Goal: Information Seeking & Learning: Understand process/instructions

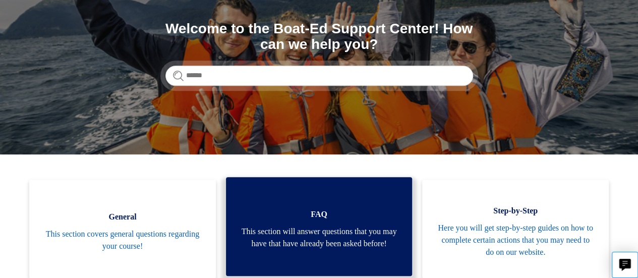
scroll to position [151, 0]
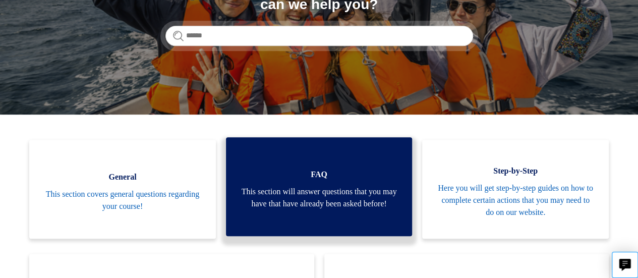
click at [257, 149] on link "FAQ This section will answer questions that you may have that have already been…" at bounding box center [319, 186] width 187 height 99
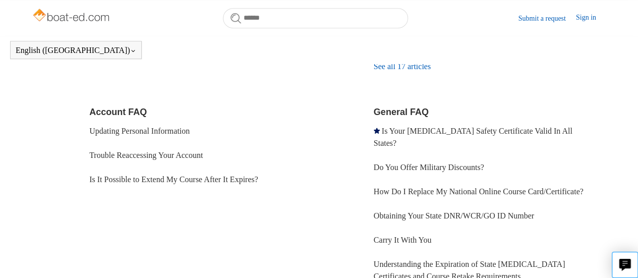
scroll to position [314, 0]
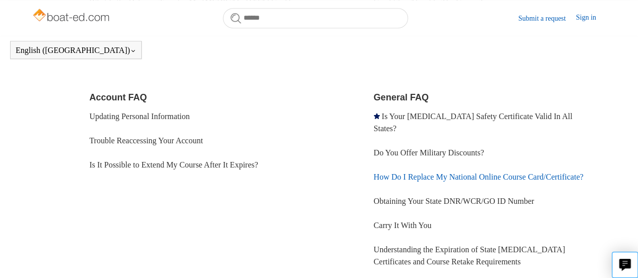
click at [411, 172] on link "How Do I Replace My National Online Course Card/Certificate?" at bounding box center [479, 176] width 210 height 9
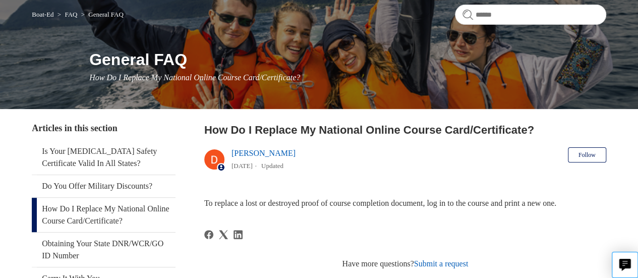
scroll to position [101, 0]
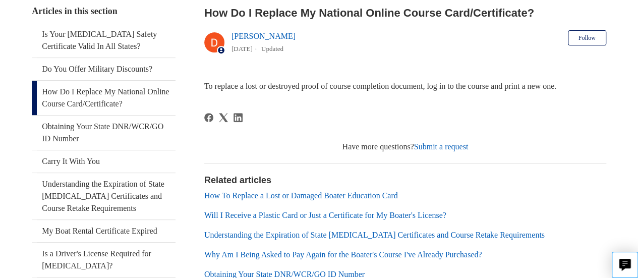
click at [263, 194] on link "How To Replace a Lost or Damaged Boater Education Card" at bounding box center [301, 195] width 194 height 9
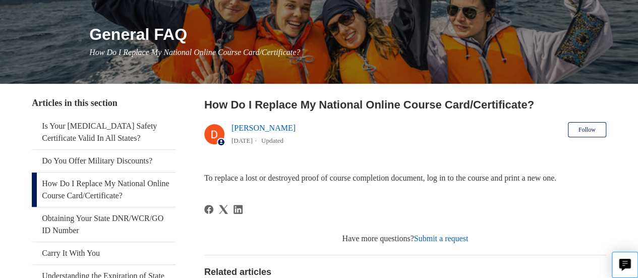
scroll to position [50, 0]
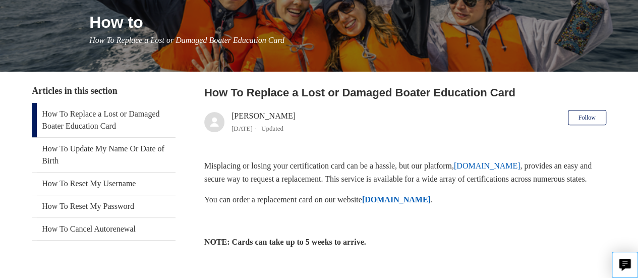
scroll to position [151, 0]
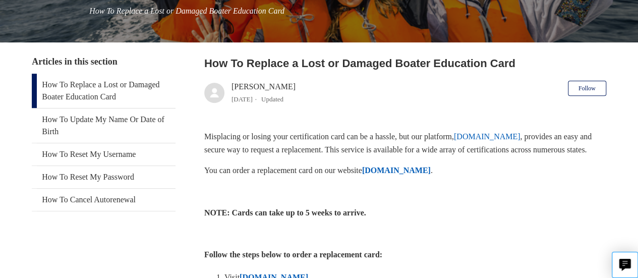
click at [405, 174] on strong "[DOMAIN_NAME]" at bounding box center [396, 170] width 69 height 9
